Goal: Book appointment/travel/reservation

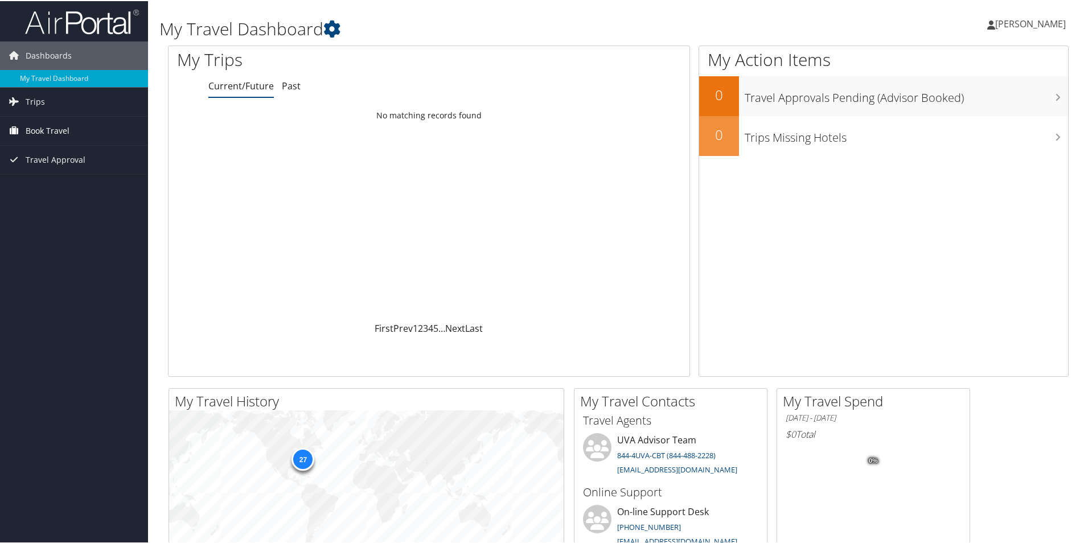
click at [53, 127] on span "Book Travel" at bounding box center [48, 130] width 44 height 28
click at [88, 189] on link "Book/Manage Online Trips" at bounding box center [74, 186] width 148 height 17
